Goal: Task Accomplishment & Management: Use online tool/utility

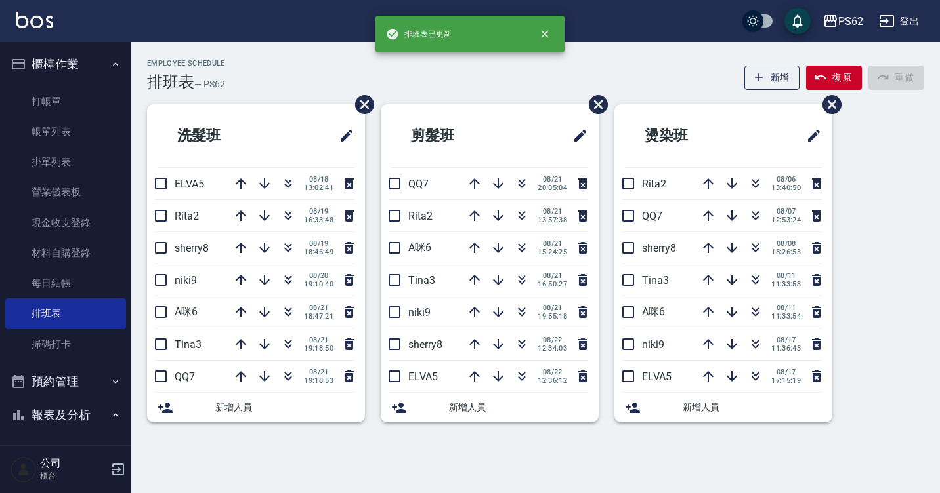
scroll to position [131, 0]
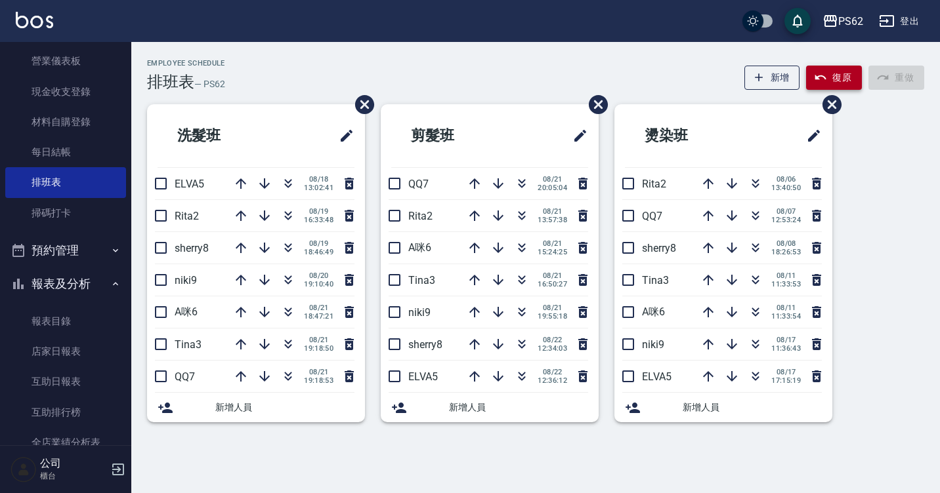
click at [820, 84] on icon "button" at bounding box center [820, 77] width 13 height 13
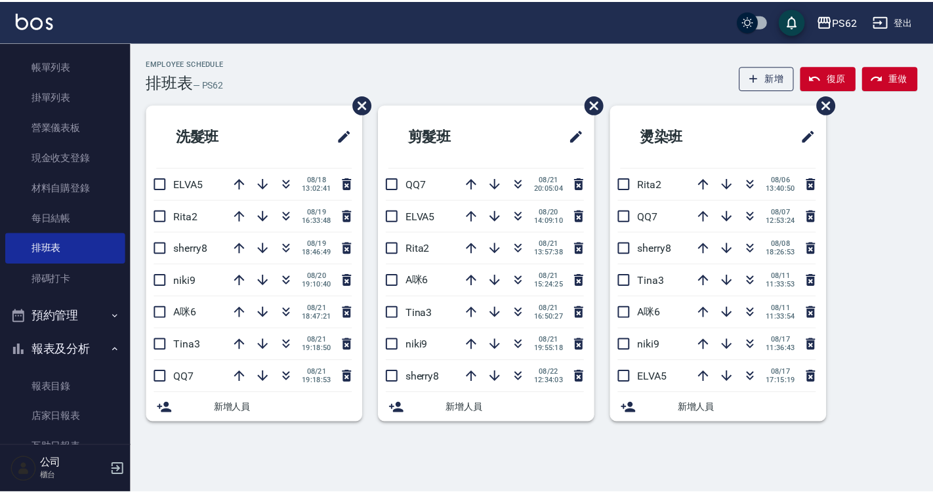
scroll to position [0, 0]
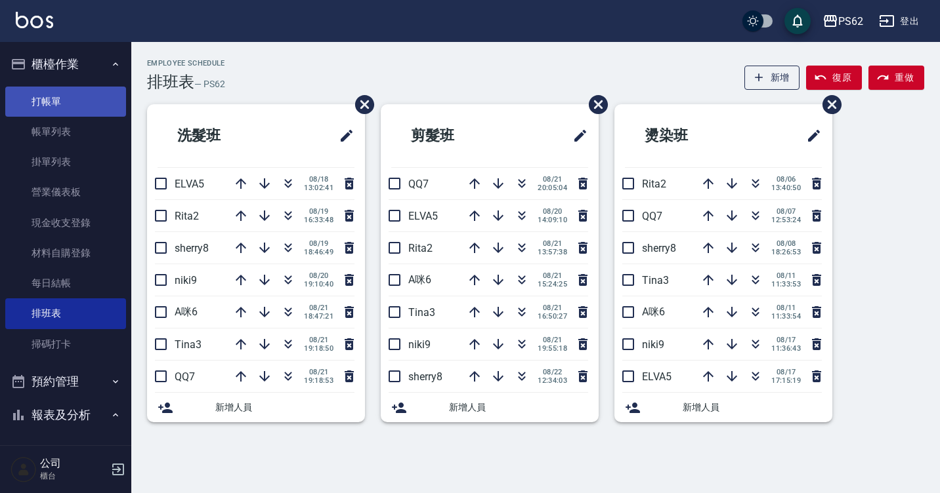
click at [98, 94] on link "打帳單" at bounding box center [65, 102] width 121 height 30
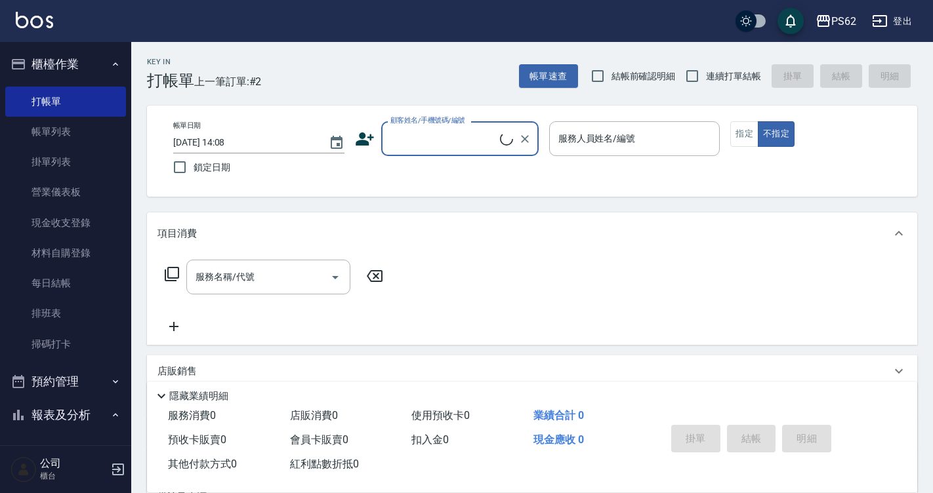
click at [417, 127] on input "顧客姓名/手機號碼/編號" at bounding box center [443, 138] width 113 height 23
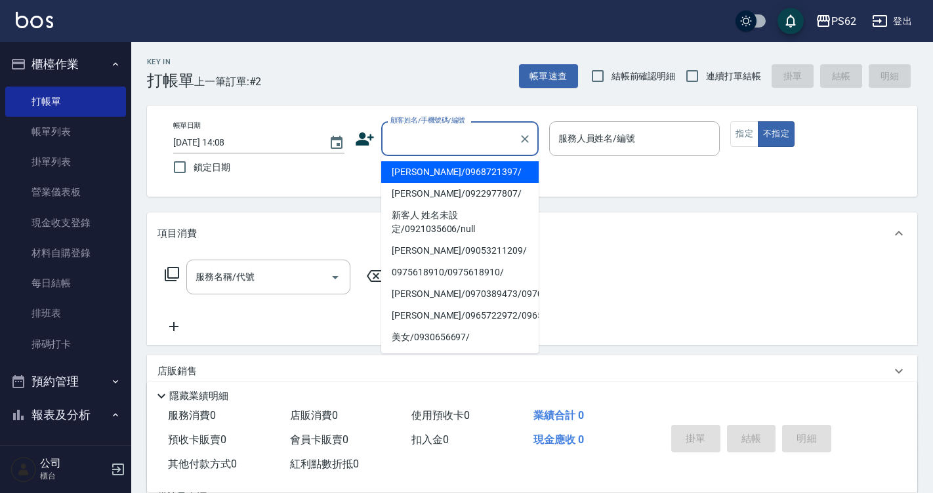
click at [417, 127] on input "顧客姓名/手機號碼/編號" at bounding box center [450, 138] width 126 height 23
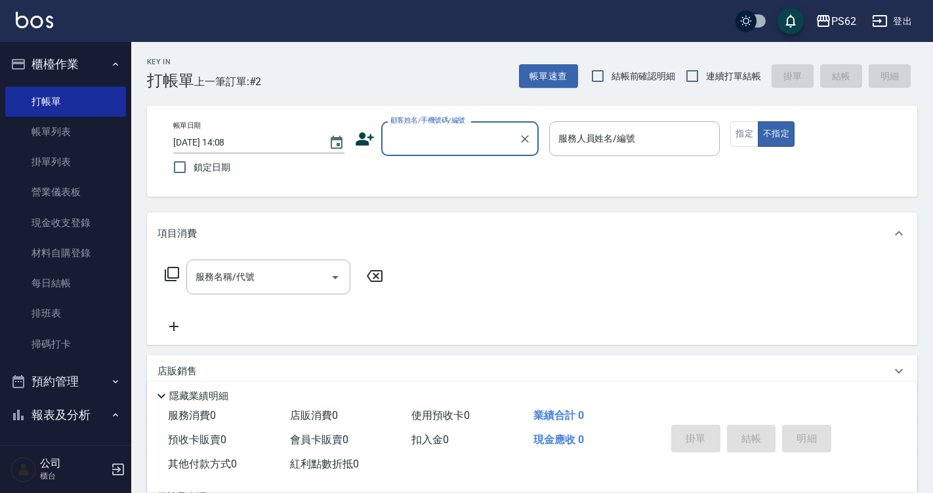
click at [417, 127] on input "顧客姓名/手機號碼/編號" at bounding box center [450, 138] width 126 height 23
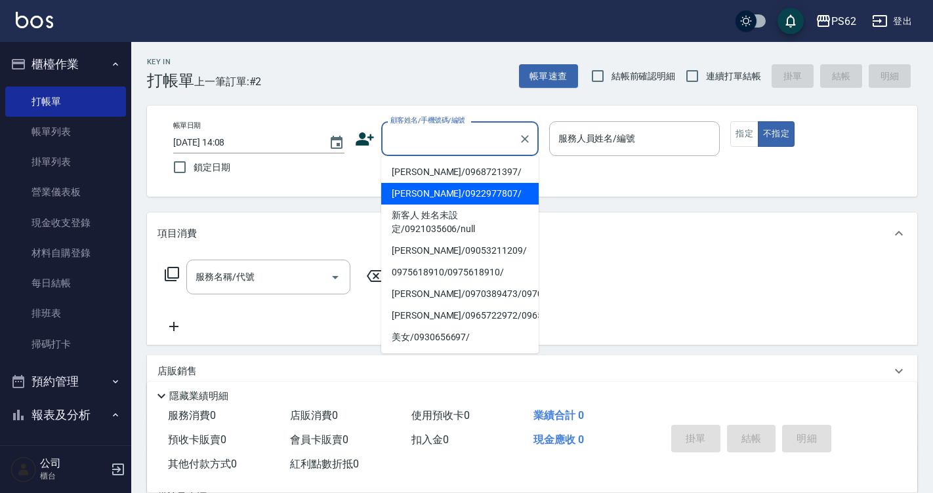
click at [410, 195] on li "[PERSON_NAME]/0922977807/" at bounding box center [459, 194] width 157 height 22
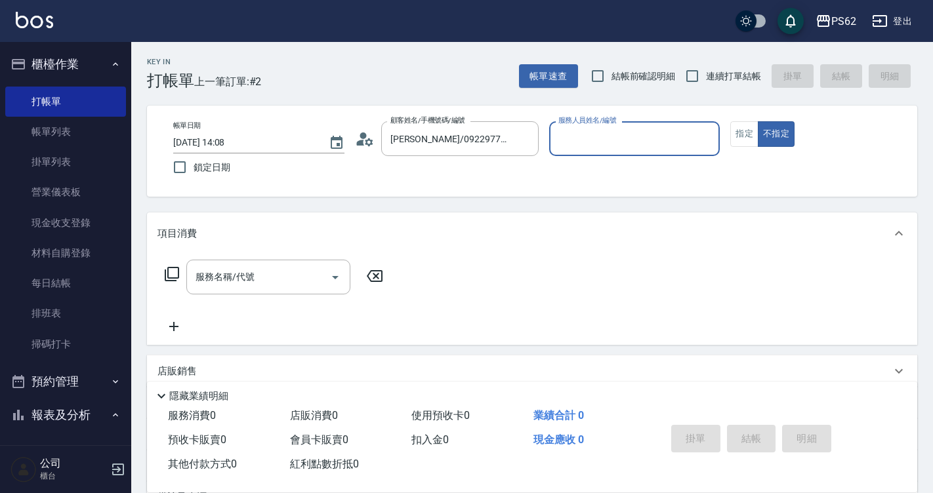
type input "[PERSON_NAME]/0922977807/"
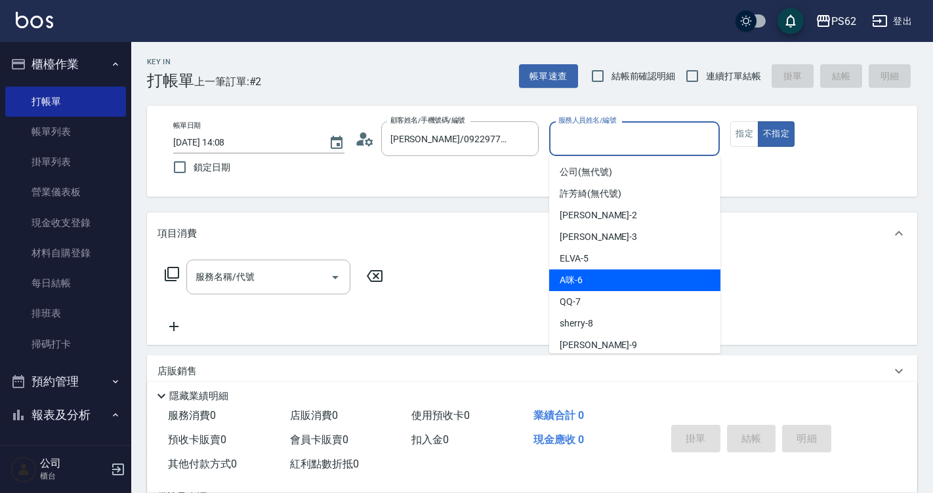
drag, startPoint x: 605, startPoint y: 133, endPoint x: 596, endPoint y: 284, distance: 151.9
click at [596, 284] on body "PS62 登出 櫃檯作業 打帳單 帳單列表 掛單列表 營業儀表板 現金收支登錄 材料自購登錄 每日結帳 排班表 掃碼打卡 預約管理 預約管理 單日預約紀錄 單…" at bounding box center [466, 319] width 933 height 639
click at [596, 284] on div "A咪 -6" at bounding box center [634, 281] width 171 height 22
type input "A咪-6"
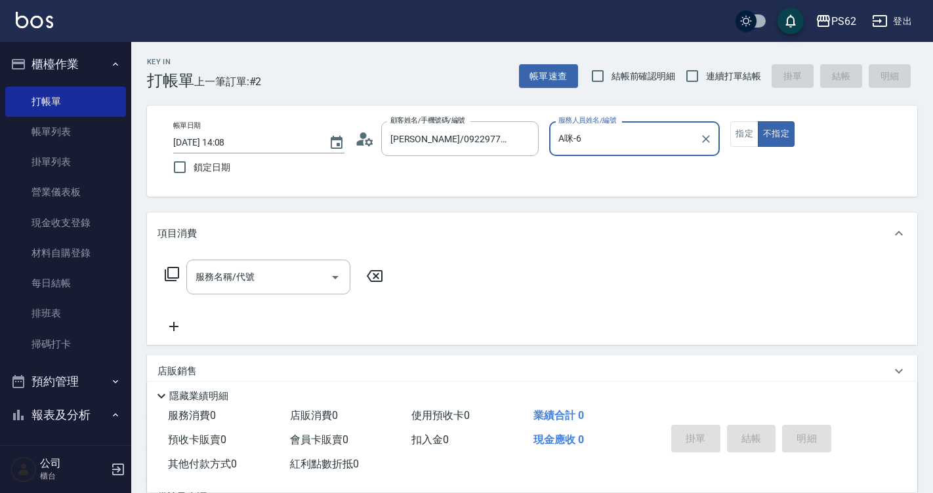
click at [175, 268] on icon at bounding box center [172, 274] width 14 height 14
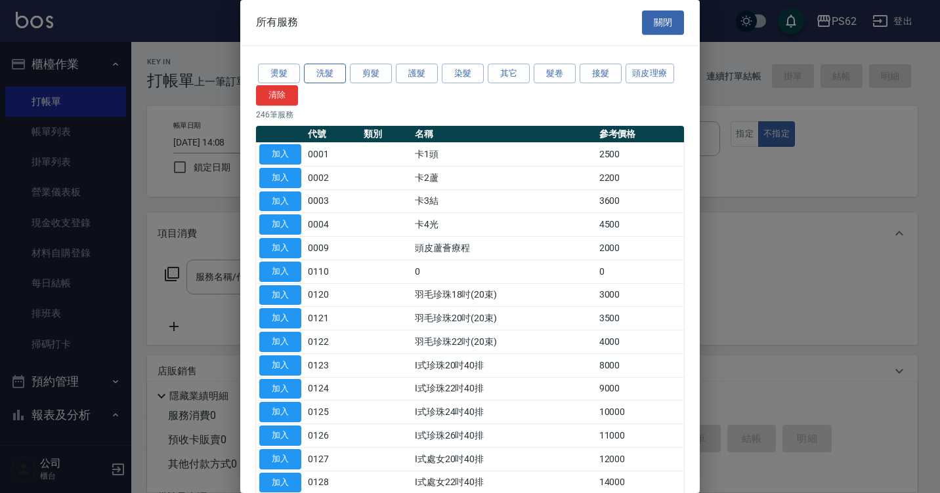
click at [339, 73] on button "洗髮" at bounding box center [325, 74] width 42 height 20
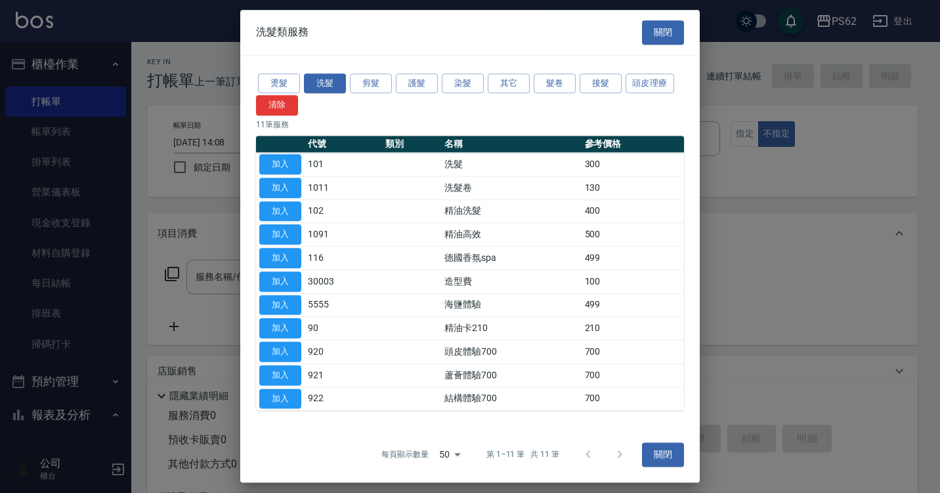
click at [301, 212] on td "加入" at bounding box center [280, 211] width 49 height 24
click at [291, 213] on button "加入" at bounding box center [280, 211] width 42 height 20
type input "精油洗髮(102)"
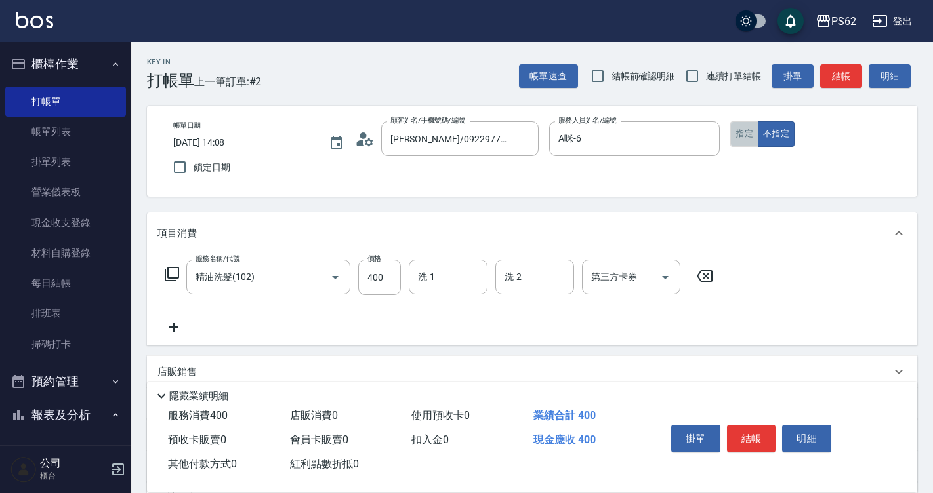
click at [744, 135] on button "指定" at bounding box center [744, 134] width 28 height 26
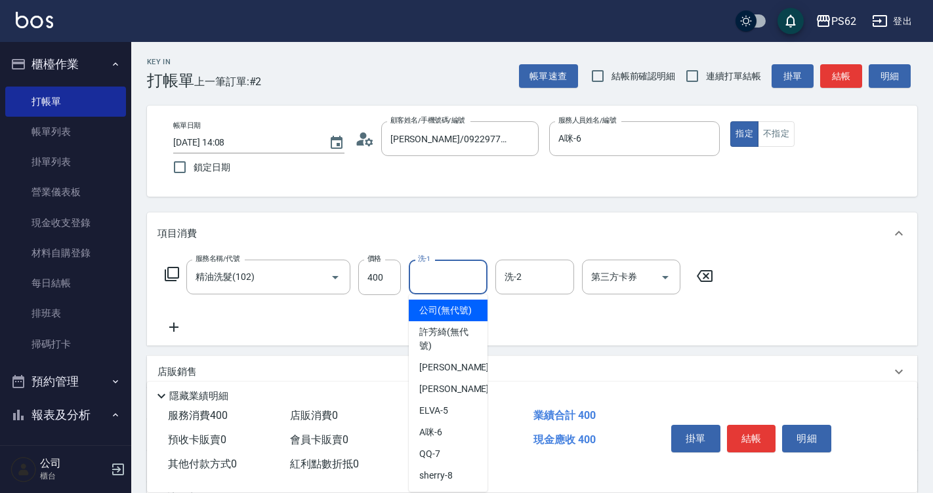
click at [445, 266] on input "洗-1" at bounding box center [448, 277] width 67 height 23
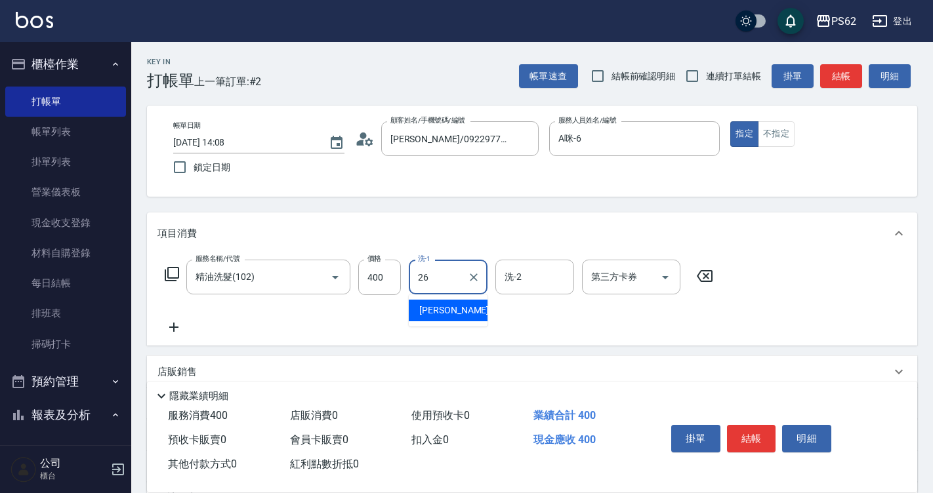
type input "[PERSON_NAME]-26"
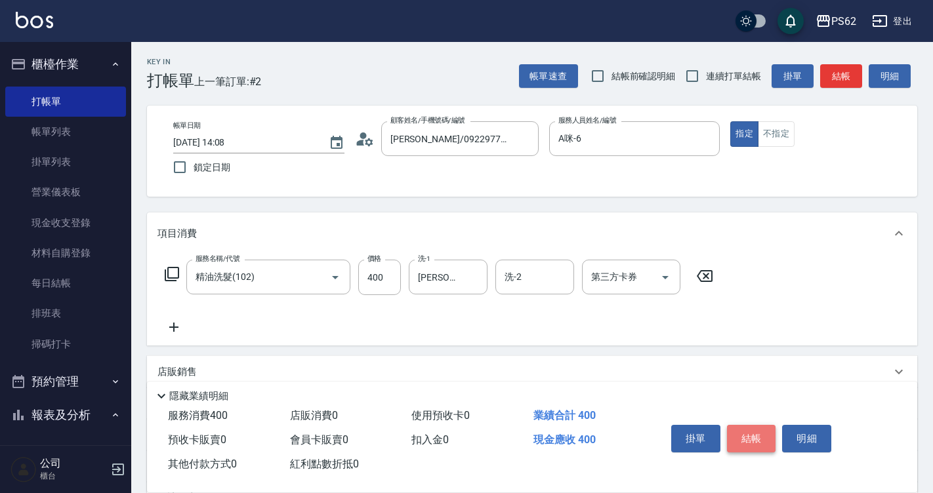
click at [741, 438] on button "結帳" at bounding box center [751, 439] width 49 height 28
